Goal: Task Accomplishment & Management: Manage account settings

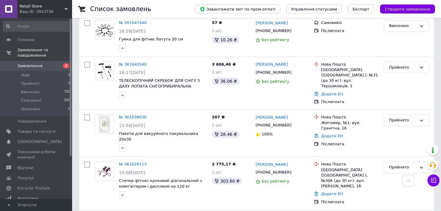
scroll to position [60, 0]
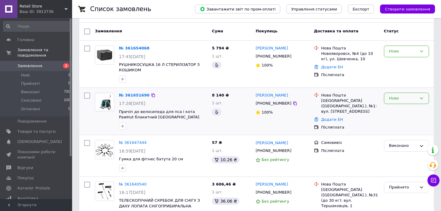
click at [385, 93] on div "Нове" at bounding box center [406, 99] width 45 height 12
click at [392, 105] on li "Прийнято" at bounding box center [406, 110] width 44 height 11
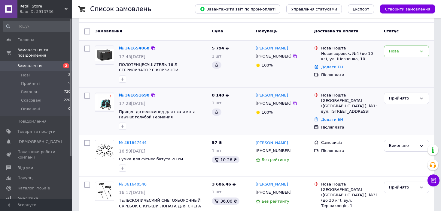
click at [138, 46] on link "№ 361654068" at bounding box center [134, 48] width 31 height 5
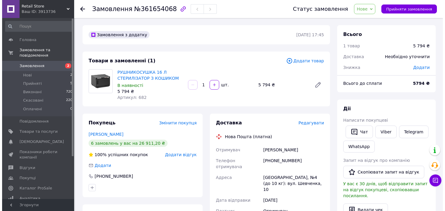
scroll to position [30, 0]
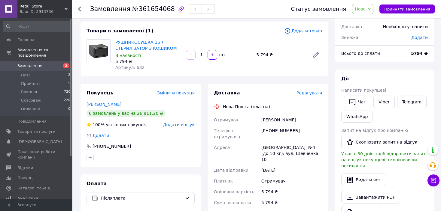
click at [312, 94] on span "Редагувати" at bounding box center [309, 93] width 26 height 5
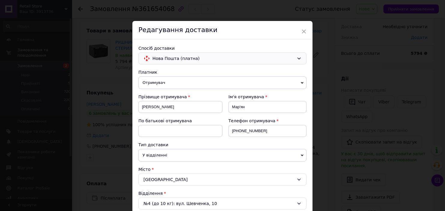
click at [214, 61] on span "Нова Пошта (платна)" at bounding box center [224, 58] width 142 height 7
click at [190, 81] on span "Самовивіз" at bounding box center [227, 83] width 149 height 6
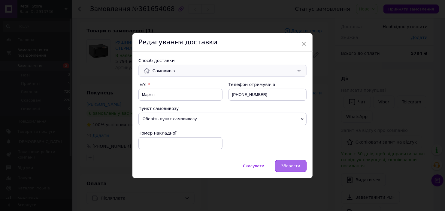
click at [301, 166] on div "Зберегти" at bounding box center [291, 166] width 32 height 12
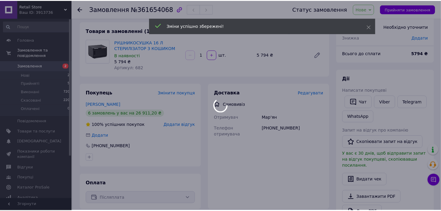
scroll to position [0, 0]
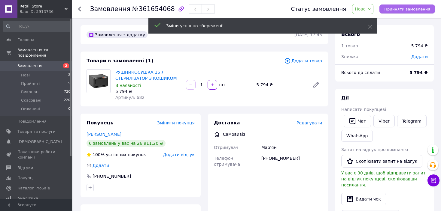
click at [403, 11] on span "Прийняти замовлення" at bounding box center [407, 9] width 46 height 5
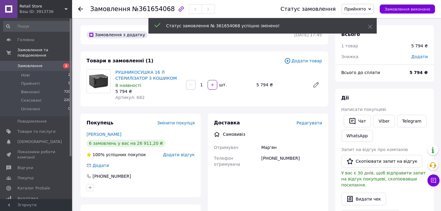
click at [21, 63] on span "Замовлення" at bounding box center [29, 65] width 25 height 5
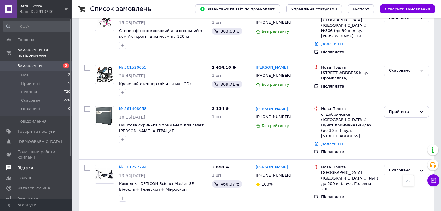
scroll to position [56, 0]
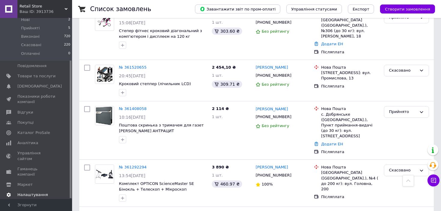
click at [30, 193] on span "Налаштування" at bounding box center [32, 195] width 31 height 5
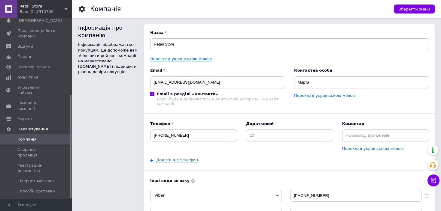
scroll to position [135, 0]
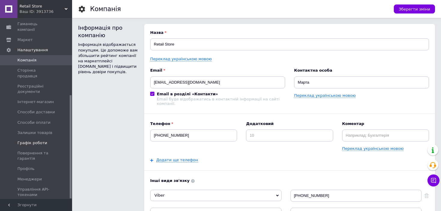
click at [32, 138] on link "Графік роботи" at bounding box center [37, 143] width 74 height 10
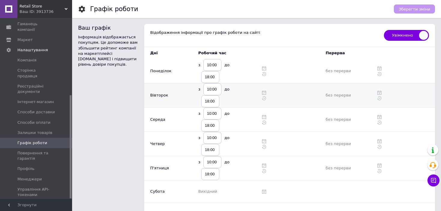
scroll to position [30, 0]
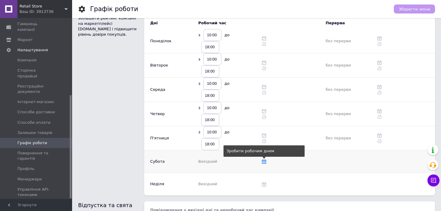
click at [263, 160] on icon at bounding box center [264, 162] width 4 height 4
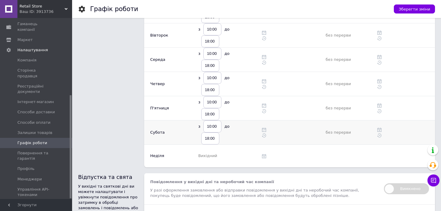
scroll to position [0, 0]
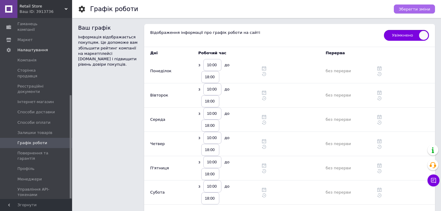
click at [421, 7] on span "Зберегти зміни" at bounding box center [415, 9] width 32 height 5
